Goal: Information Seeking & Learning: Learn about a topic

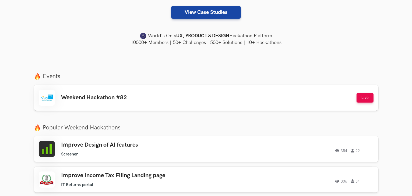
scroll to position [139, 0]
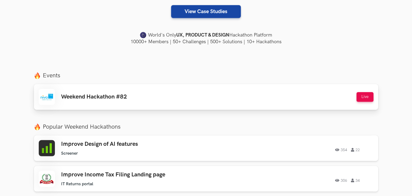
drag, startPoint x: 0, startPoint y: 0, endPoint x: 260, endPoint y: 89, distance: 275.2
click at [260, 89] on div "Weekend Hackathon #82 Live" at bounding box center [206, 97] width 335 height 16
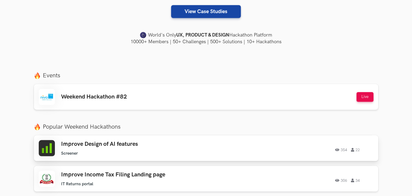
click at [198, 140] on div "Improve Design of AI features Screener Screener 354 22 354 22" at bounding box center [206, 148] width 335 height 16
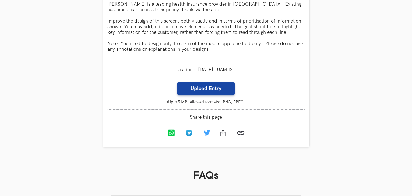
scroll to position [513, 0]
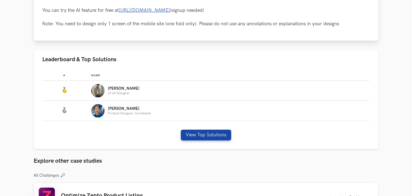
scroll to position [295, 0]
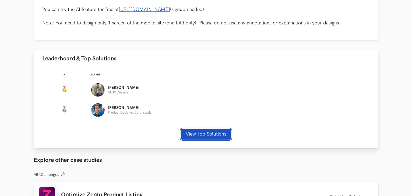
click at [187, 134] on button "View Top Solutions" at bounding box center [206, 134] width 50 height 11
